Goal: Transaction & Acquisition: Purchase product/service

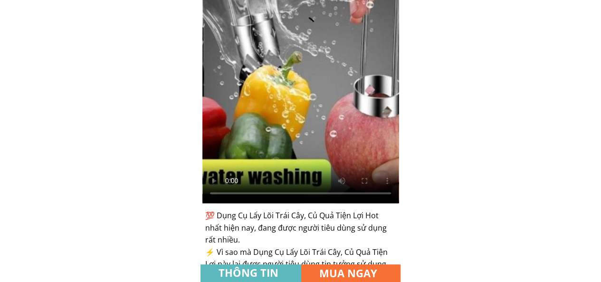
scroll to position [428, 0]
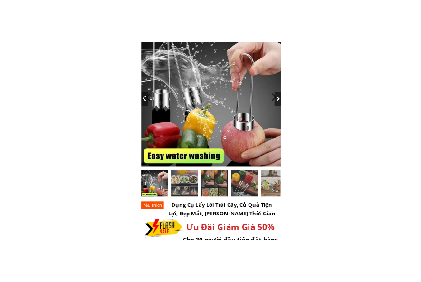
scroll to position [0, 0]
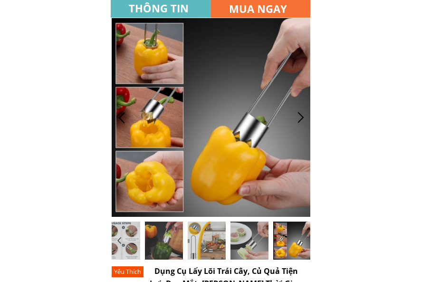
drag, startPoint x: 352, startPoint y: 242, endPoint x: 362, endPoint y: 237, distance: 11.3
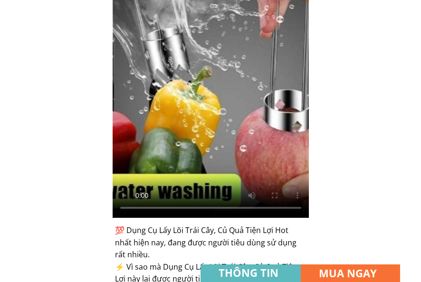
scroll to position [523, 0]
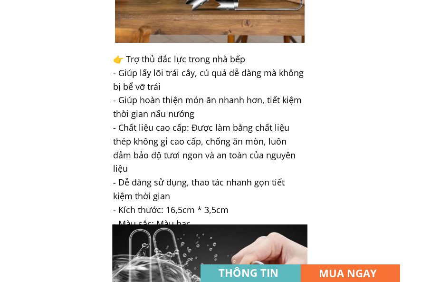
scroll to position [1235, 0]
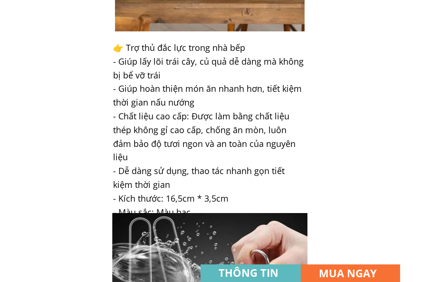
click at [294, 138] on h3 "👉 Trợ thủ đắc lực trong nhà bếp - Giúp lấy lõi trái cây, củ quả dễ dàng mà khôn…" at bounding box center [209, 130] width 193 height 178
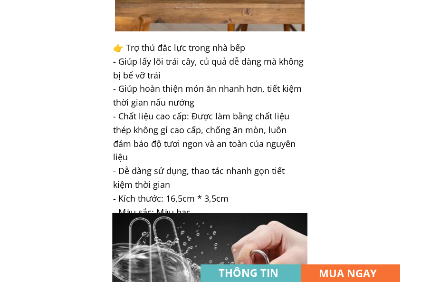
click at [307, 116] on div "Chi tiết sản phẩm: 💯 Dụng Cụ Lấy Lõi Trái Cây, Củ Quả Tiện Lợi Hot nhất hiện na…" at bounding box center [211, 251] width 200 height 2225
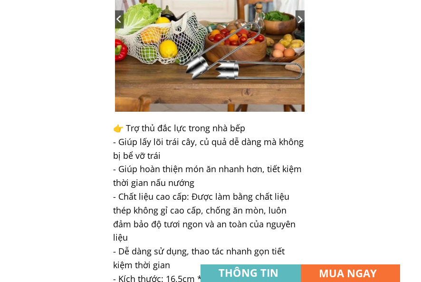
scroll to position [1140, 0]
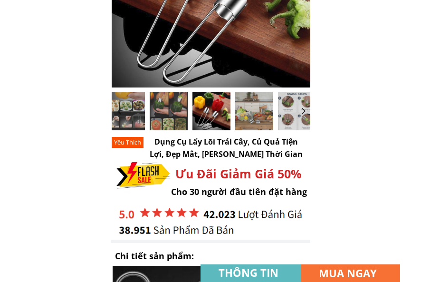
scroll to position [0, 0]
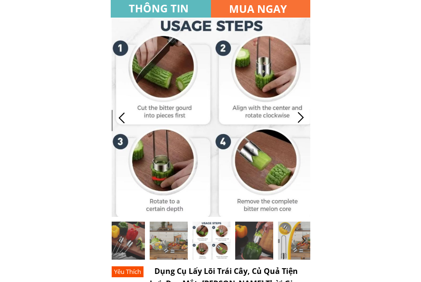
click at [296, 120] on div at bounding box center [301, 118] width 16 height 16
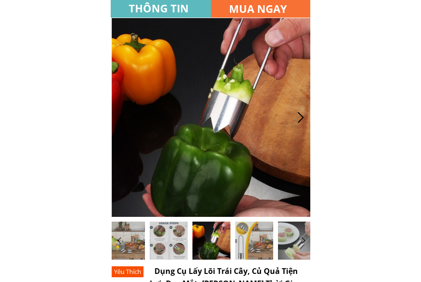
click at [296, 120] on div at bounding box center [301, 118] width 16 height 16
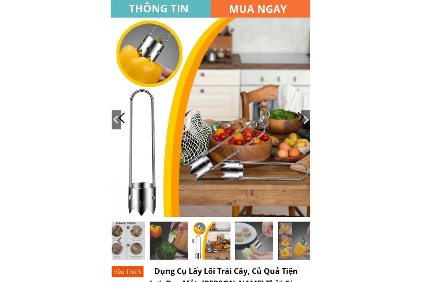
click at [296, 120] on div at bounding box center [301, 118] width 16 height 16
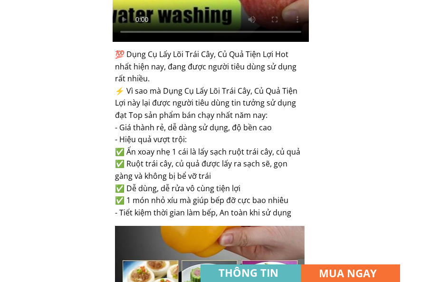
scroll to position [576, 0]
